Goal: Contribute content

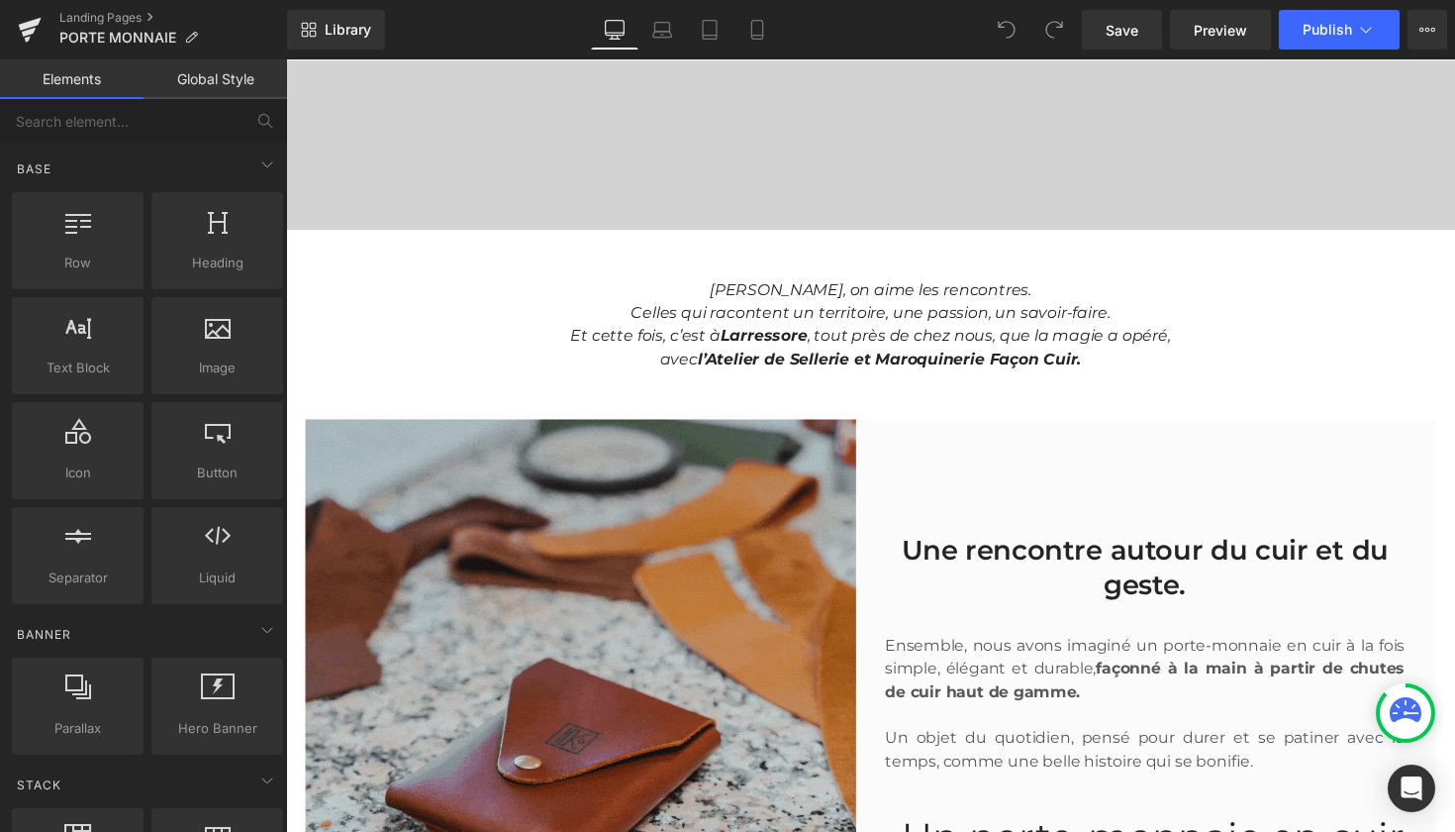
scroll to position [515, 0]
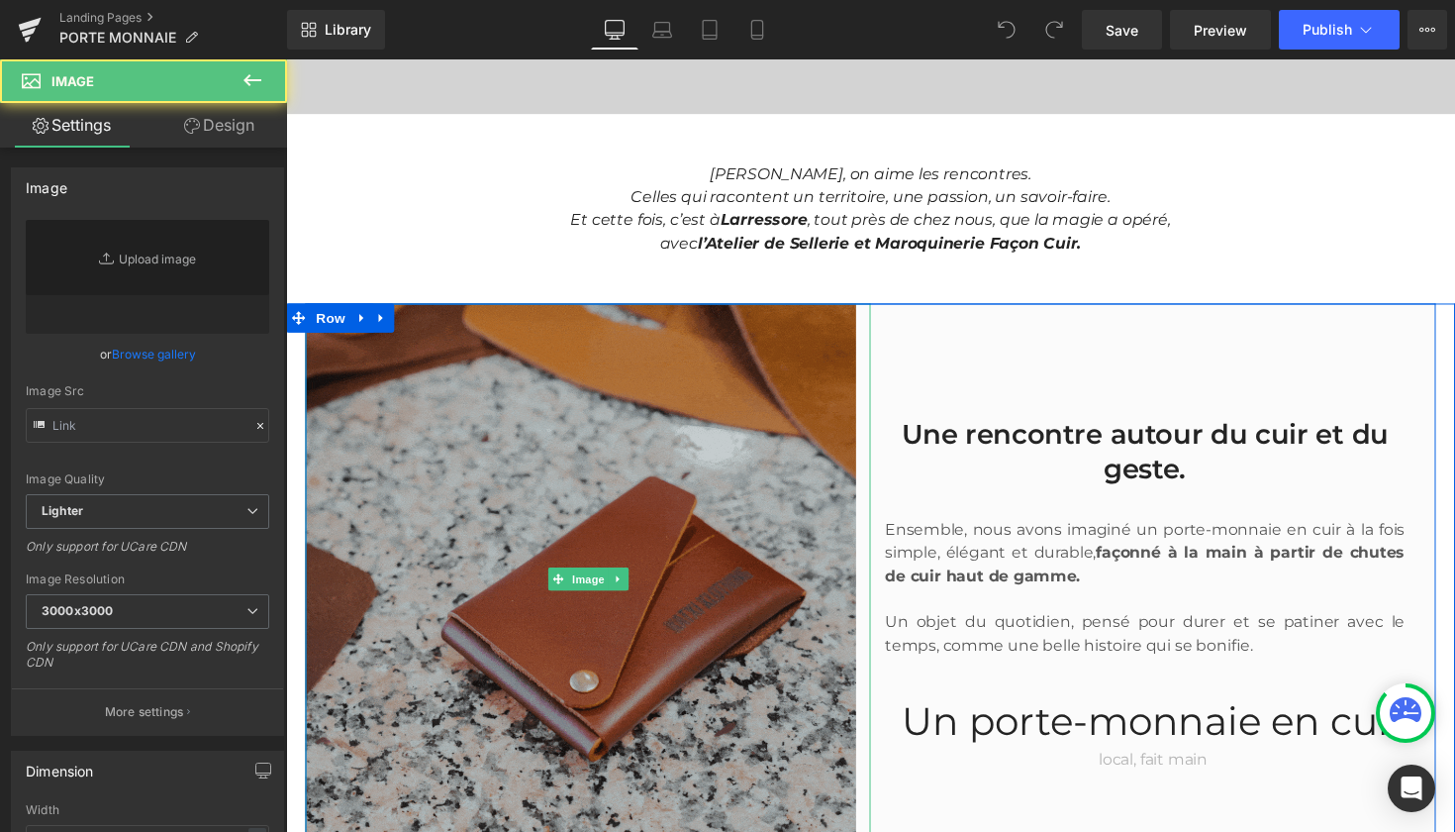
type input "[URL][DOMAIN_NAME]"
click at [609, 517] on img at bounding box center [595, 592] width 579 height 564
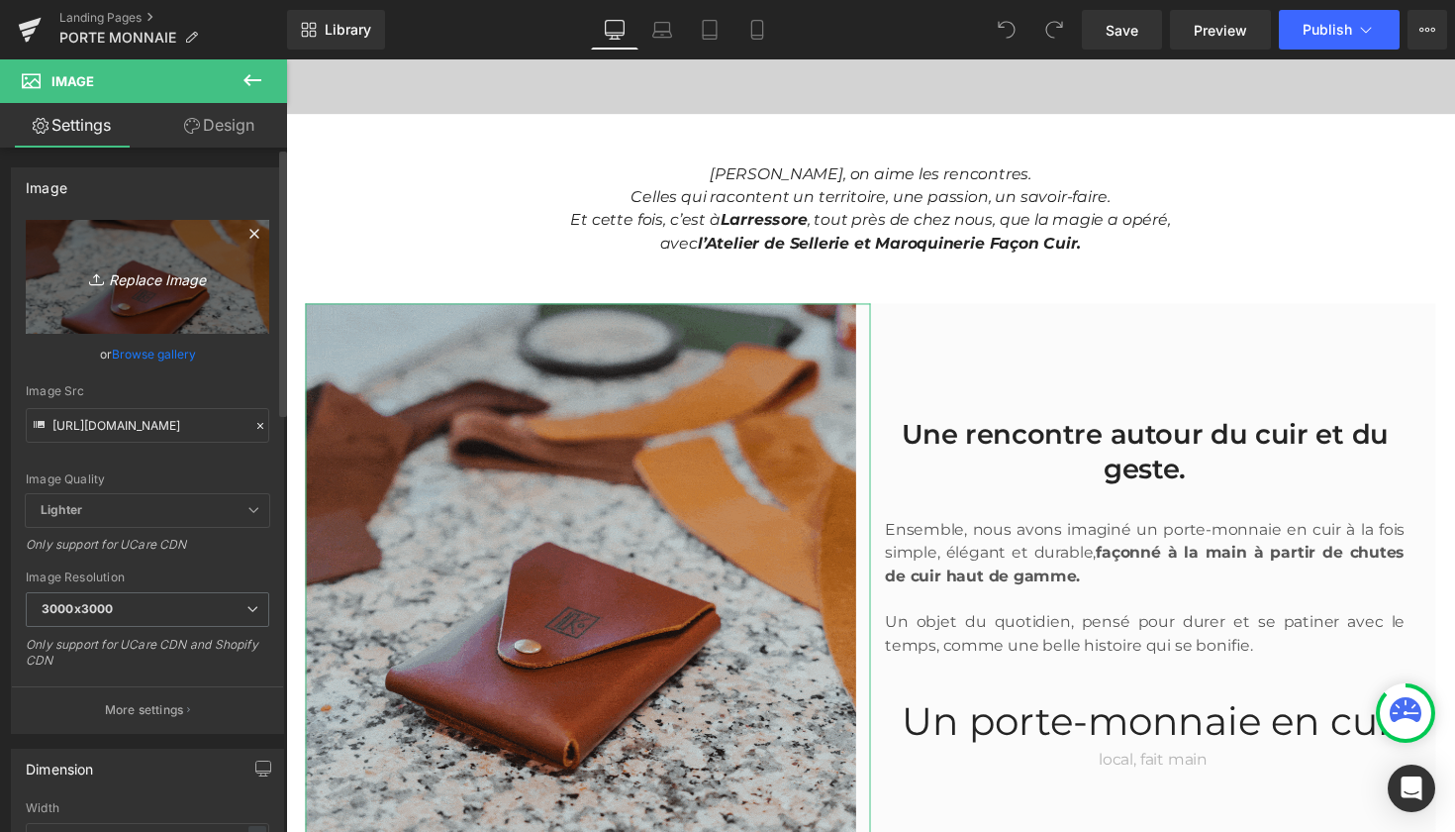
click at [118, 280] on icon "Replace Image" at bounding box center [147, 276] width 158 height 25
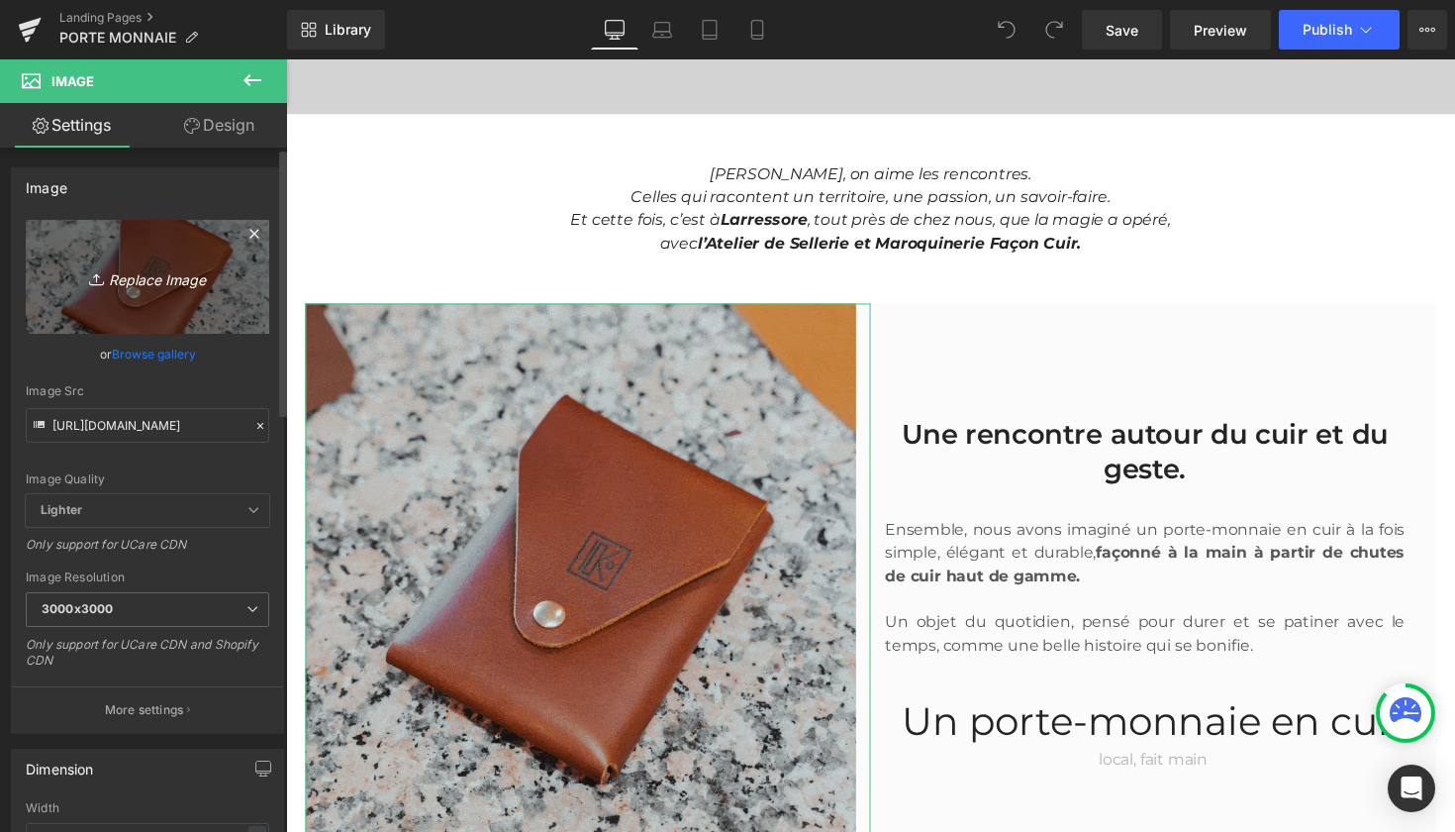
type input "C:\fakepath\Design sans titre-2.gif"
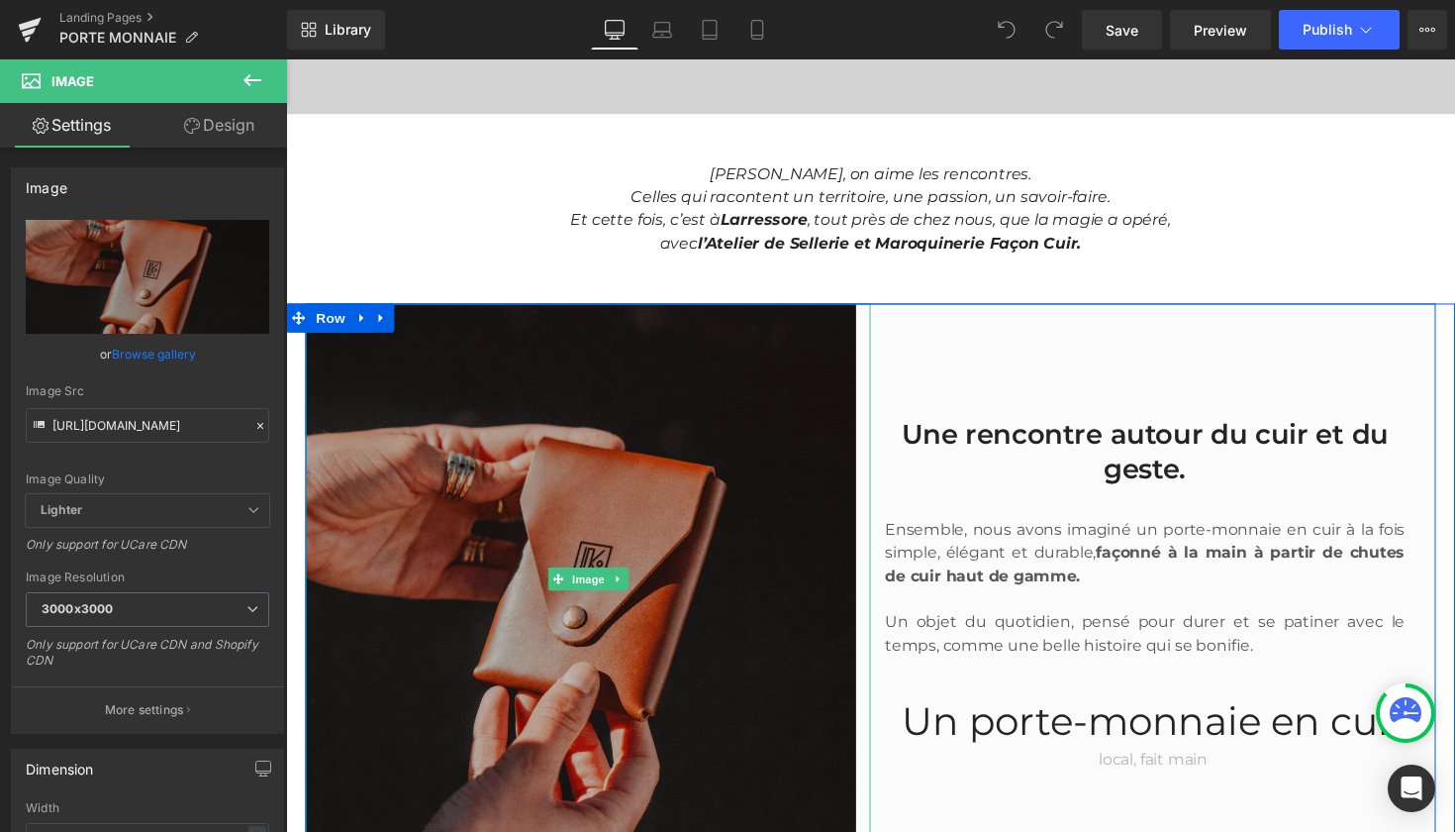
type input "[URL][DOMAIN_NAME]"
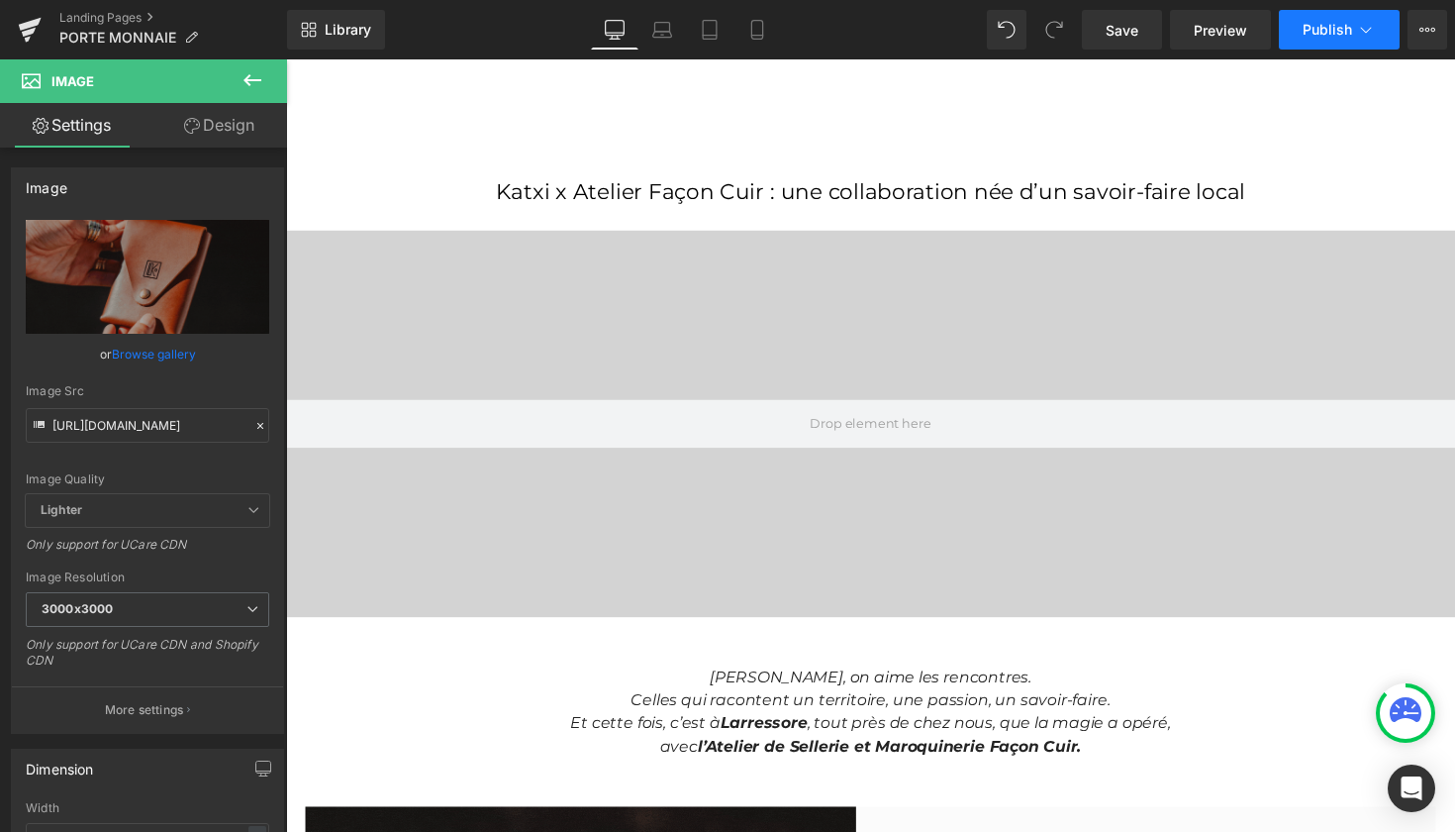
scroll to position [0, 0]
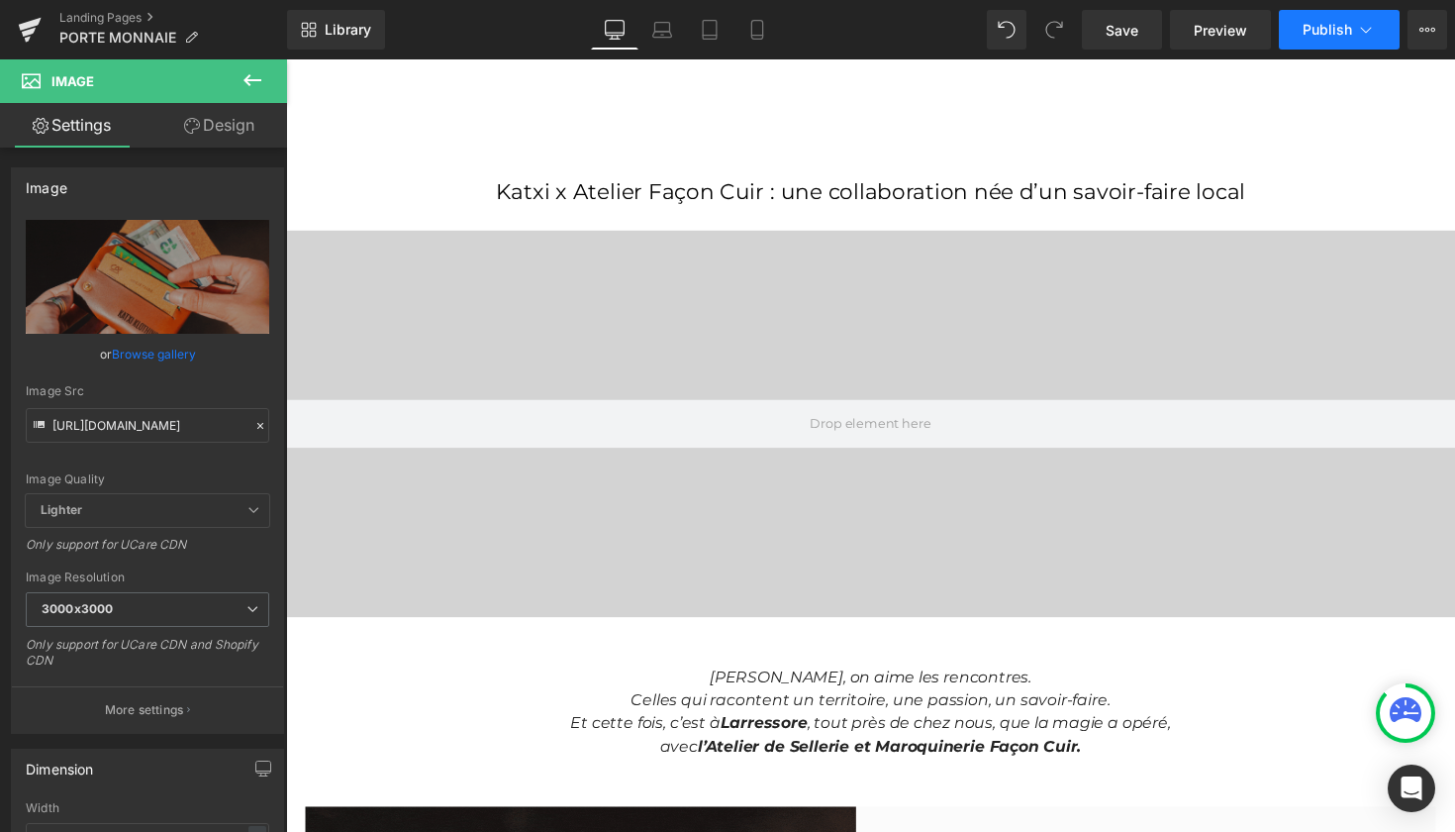
click at [1336, 38] on button "Publish" at bounding box center [1339, 30] width 121 height 40
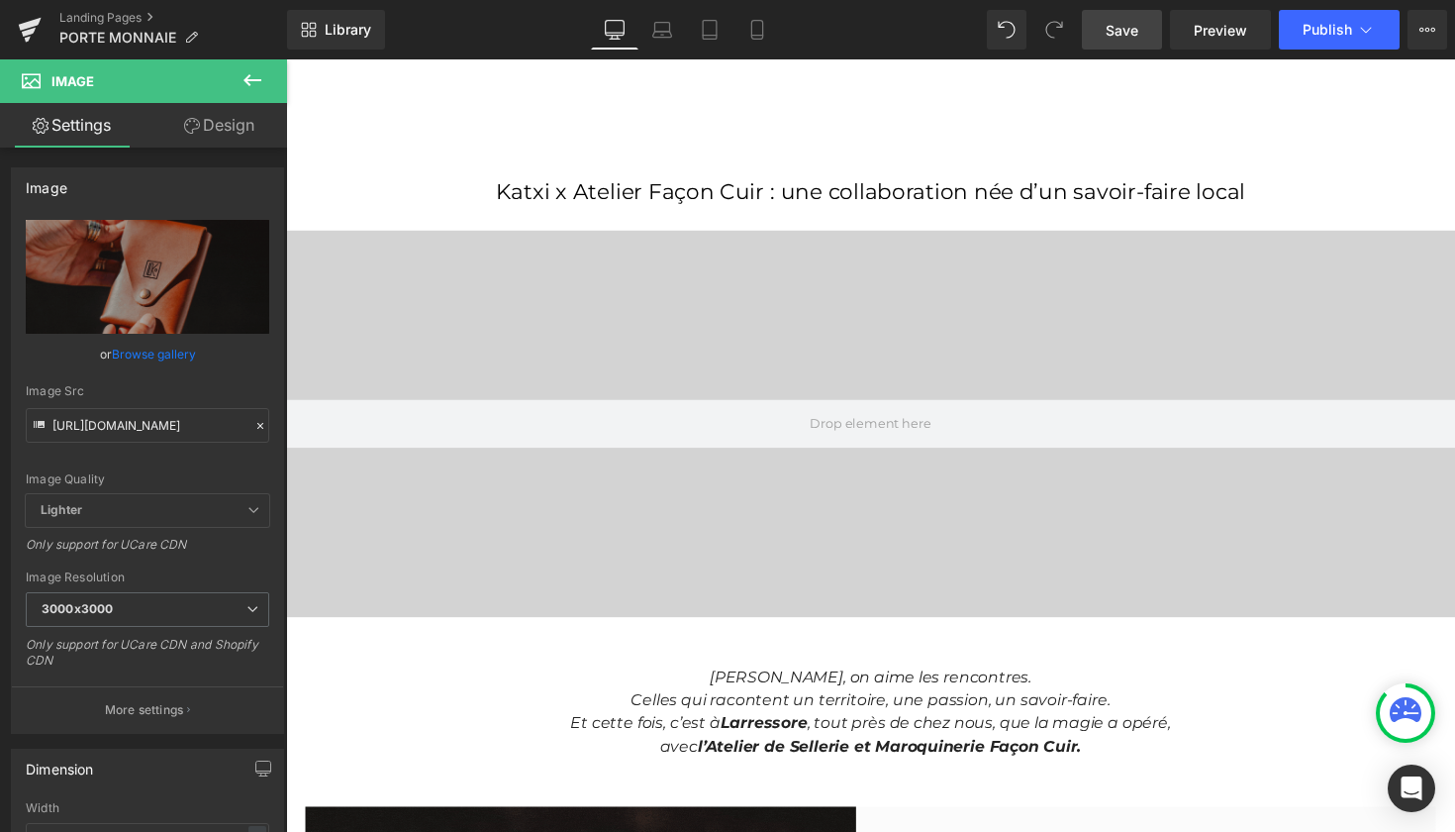
click at [1113, 34] on span "Save" at bounding box center [1122, 30] width 33 height 21
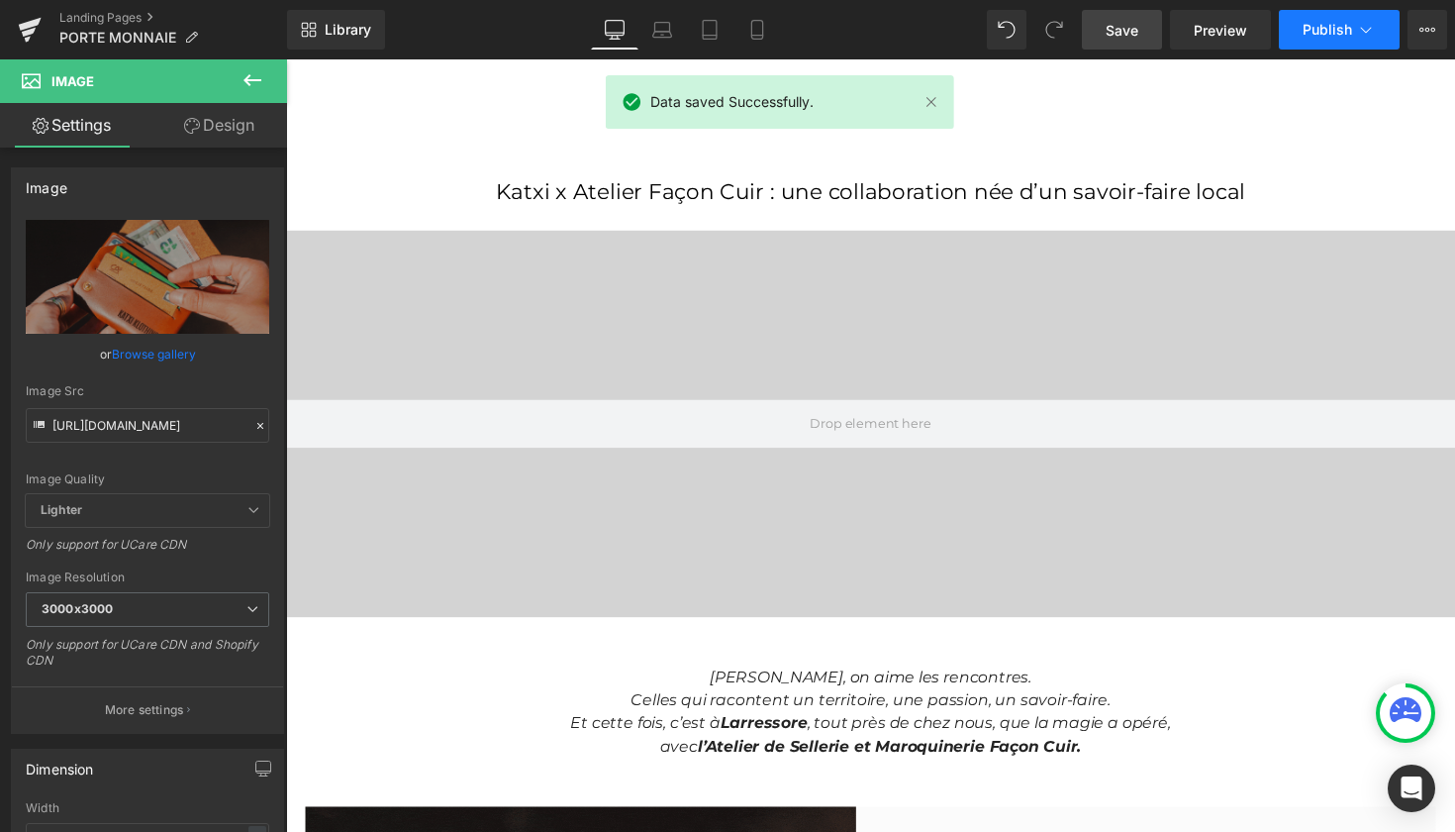
click at [1345, 26] on span "Publish" at bounding box center [1327, 30] width 49 height 16
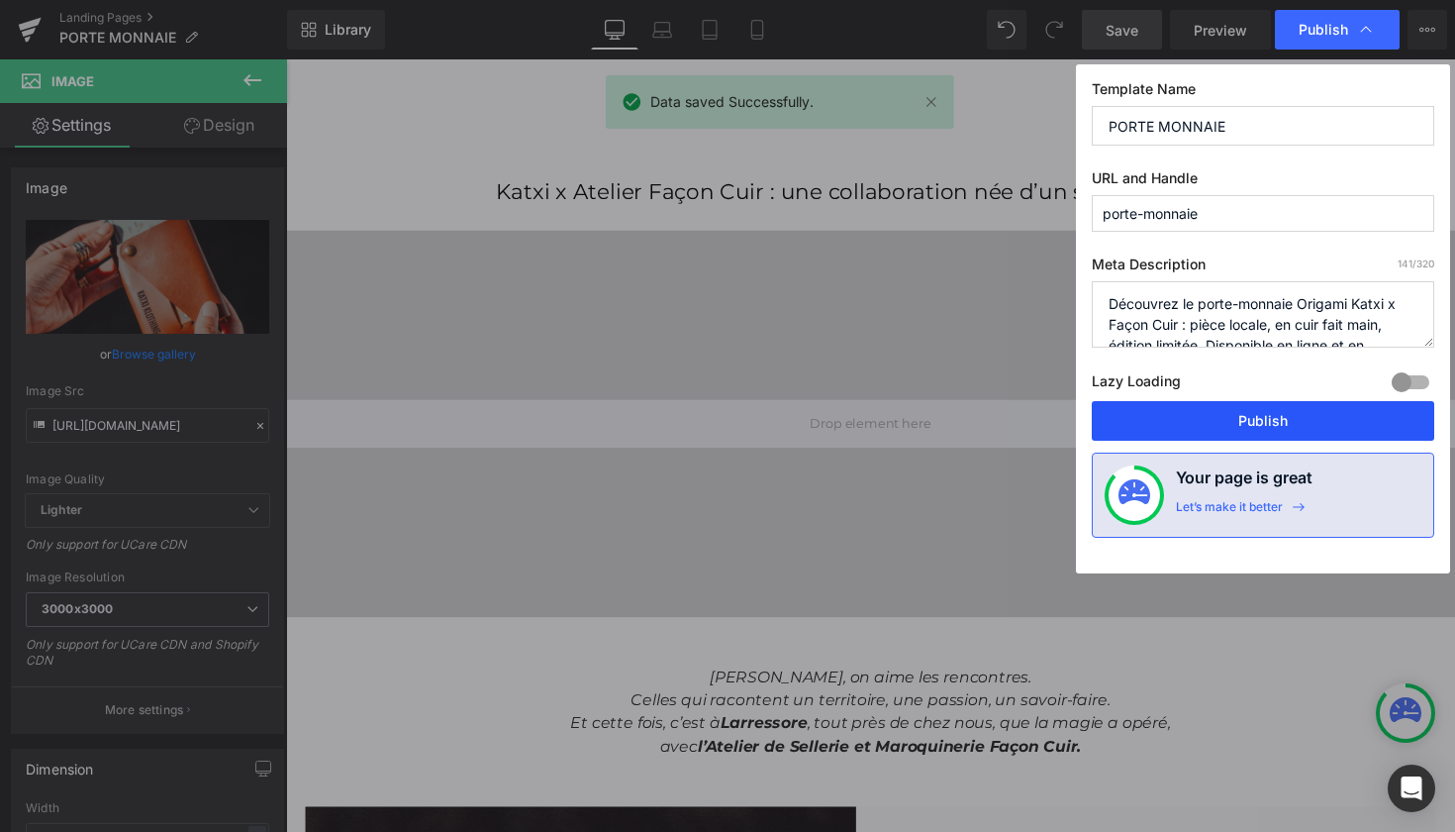
drag, startPoint x: 1263, startPoint y: 420, endPoint x: 1001, endPoint y: 369, distance: 267.1
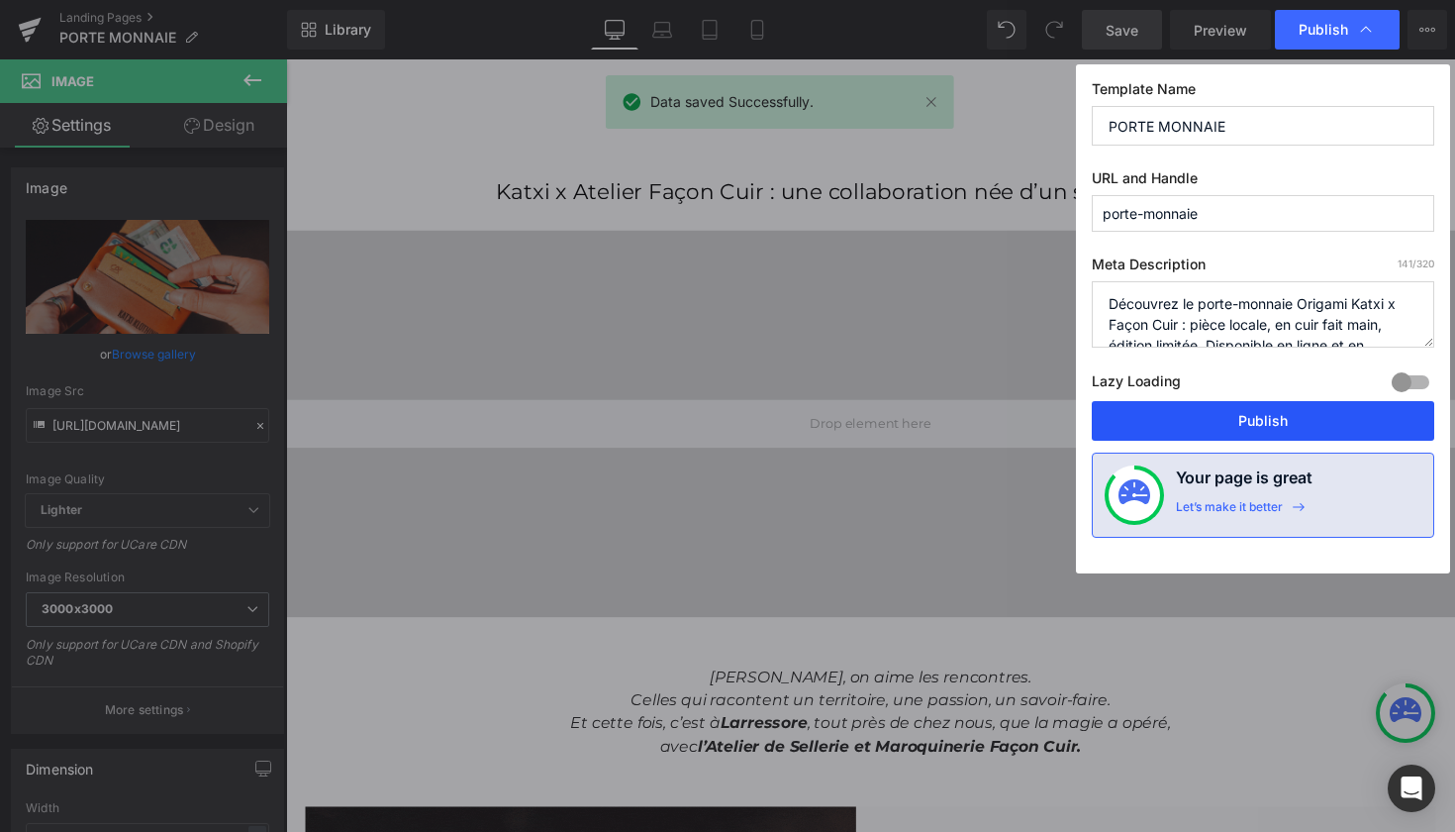
click at [1263, 420] on button "Publish" at bounding box center [1263, 421] width 343 height 40
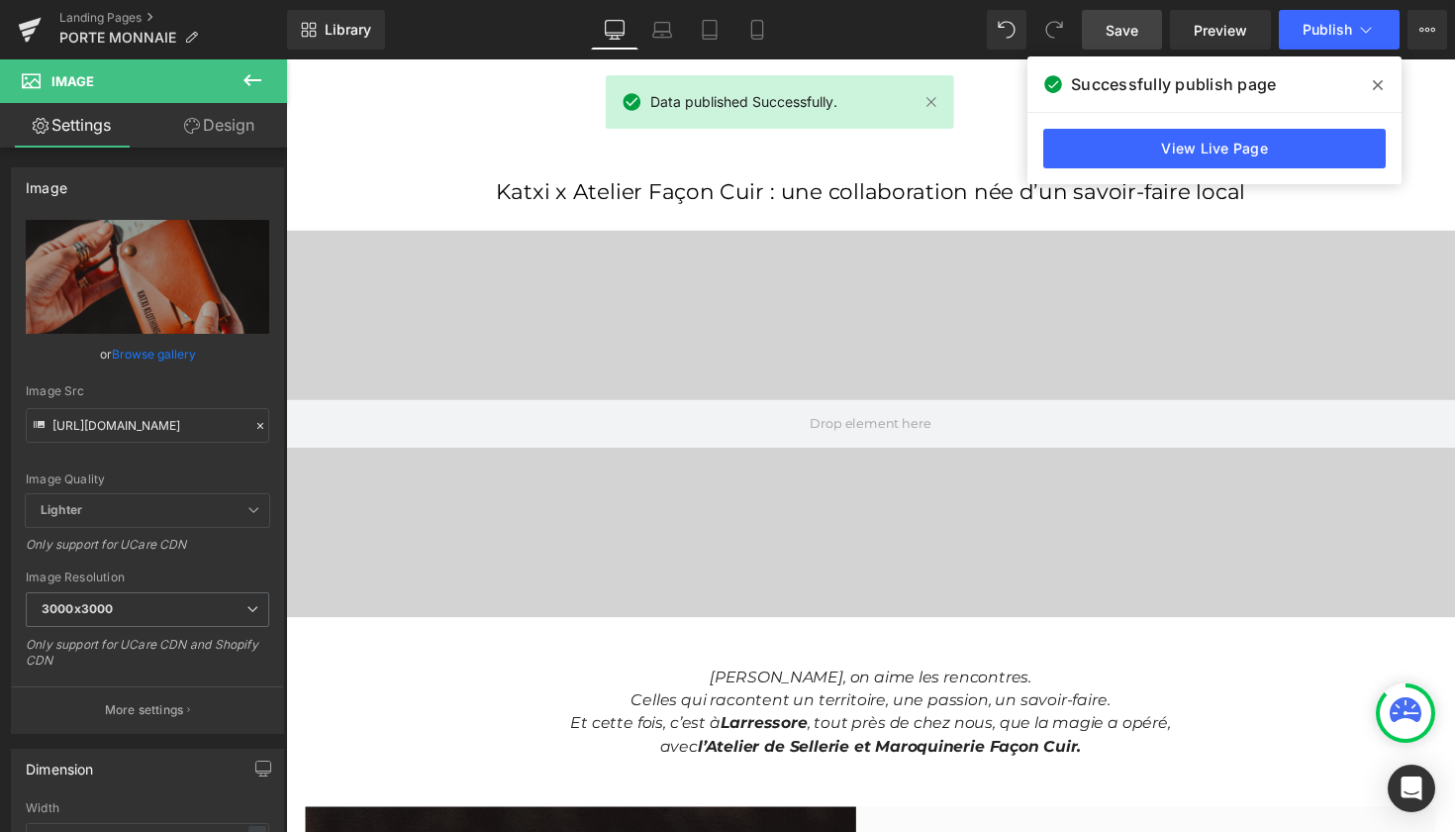
click at [1377, 101] on div "Successfully publish page" at bounding box center [1215, 83] width 374 height 55
click at [1378, 77] on icon at bounding box center [1378, 85] width 10 height 16
